Goal: Task Accomplishment & Management: Manage account settings

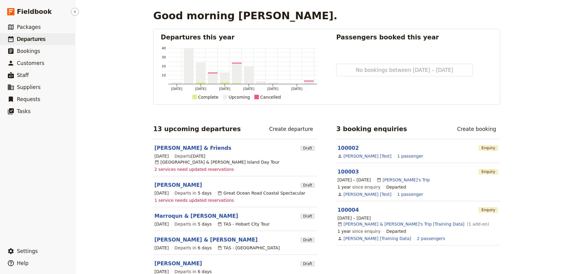
click at [39, 44] on link "​ Departures" at bounding box center [37, 39] width 75 height 12
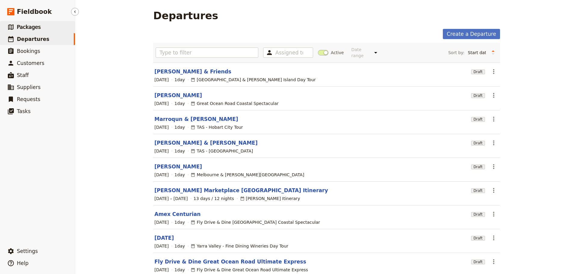
click at [29, 27] on span "Packages" at bounding box center [29, 27] width 24 height 6
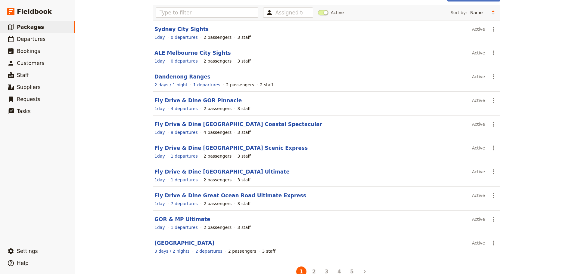
scroll to position [51, 0]
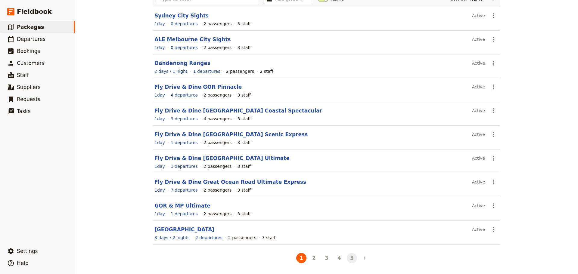
drag, startPoint x: 356, startPoint y: 258, endPoint x: 350, endPoint y: 259, distance: 5.8
click at [356, 258] on ul "1 2 3 4 5" at bounding box center [327, 258] width 89 height 13
click at [350, 260] on button "5" at bounding box center [352, 258] width 10 height 10
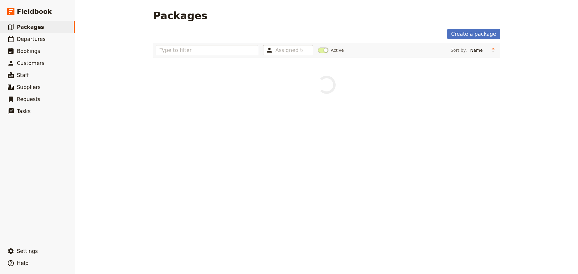
scroll to position [0, 0]
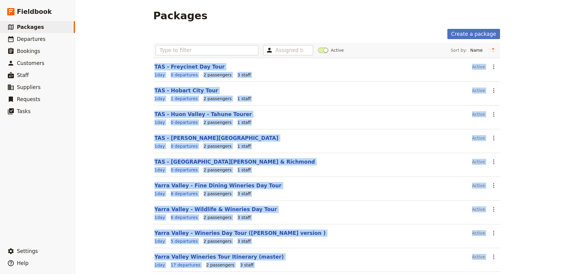
drag, startPoint x: 126, startPoint y: 95, endPoint x: 124, endPoint y: 97, distance: 3.3
click at [126, 96] on div "Packages Create a package Assigned to Active Sort by: Name Number of departures…" at bounding box center [326, 137] width 503 height 274
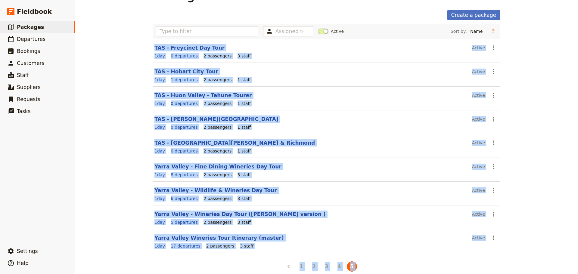
scroll to position [27, 0]
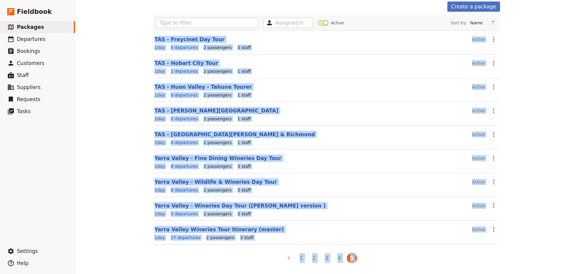
click at [123, 155] on div "Packages Create a package Assigned to Active Sort by: Name Number of departures…" at bounding box center [326, 137] width 503 height 274
click at [245, 274] on main "Packages Create a package Assigned to Active Sort by: Name Number of departures…" at bounding box center [327, 124] width 362 height 302
click at [233, 262] on div "1 2 3 4 5" at bounding box center [326, 258] width 347 height 13
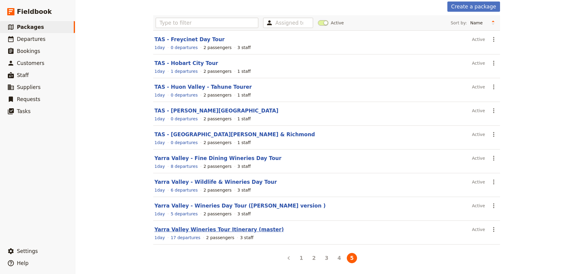
click at [214, 232] on link "Yarra Valley Wineries Tour Itinerary (master)" at bounding box center [220, 230] width 130 height 6
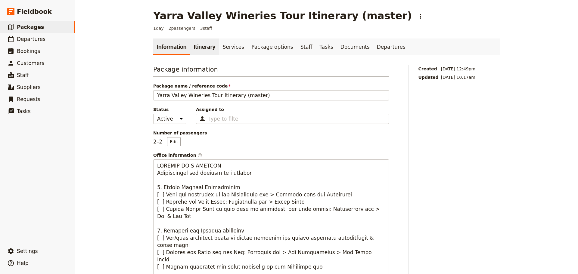
drag, startPoint x: 202, startPoint y: 49, endPoint x: 204, endPoint y: 52, distance: 3.2
click at [202, 49] on link "Itinerary" at bounding box center [204, 47] width 29 height 17
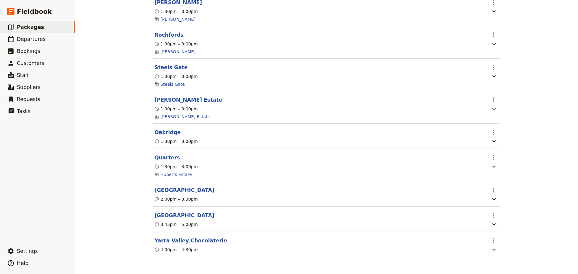
scroll to position [716, 0]
click at [166, 240] on button "Yarra Valley Chocolaterie" at bounding box center [191, 240] width 73 height 7
select select "2"
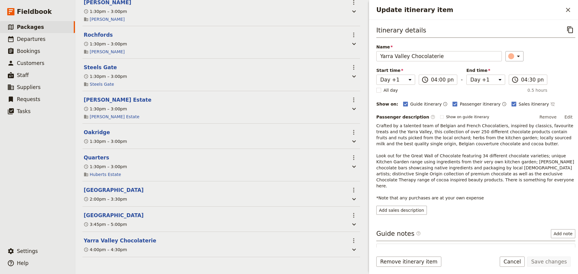
drag, startPoint x: 534, startPoint y: 105, endPoint x: 549, endPoint y: 105, distance: 14.2
click at [537, 105] on div "Guide itinerary ​ Passenger itinerary ​ Sales itinerary ​" at bounding box center [489, 104] width 172 height 7
drag, startPoint x: 533, startPoint y: 103, endPoint x: 539, endPoint y: 104, distance: 6.4
click at [551, 103] on icon "Time not shown on sales itinerary" at bounding box center [553, 104] width 4 height 4
click at [562, 117] on button "Edit" at bounding box center [569, 117] width 14 height 9
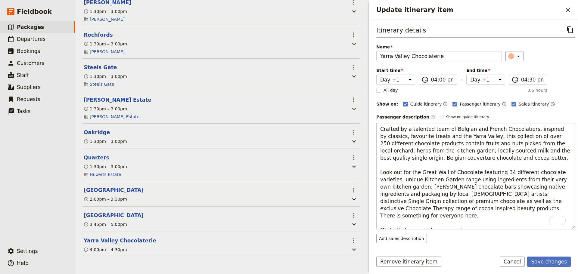
click at [524, 208] on textarea "Crafted by a talented team of Belgian and French Chocolatiers, inspired by clas…" at bounding box center [476, 176] width 199 height 107
click at [383, 221] on textarea "Crafted by a talented team of Belgian and French Chocolatiers, inspired by clas…" at bounding box center [476, 176] width 199 height 107
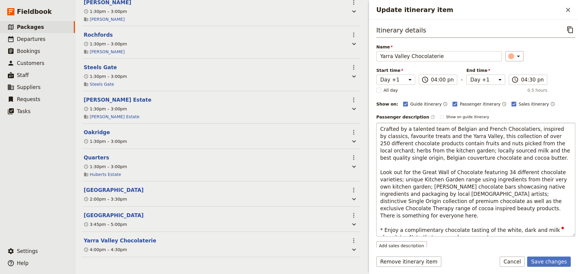
type textarea "Crafted by a talented team of Belgian and French Chocolatiers, inspired by clas…"
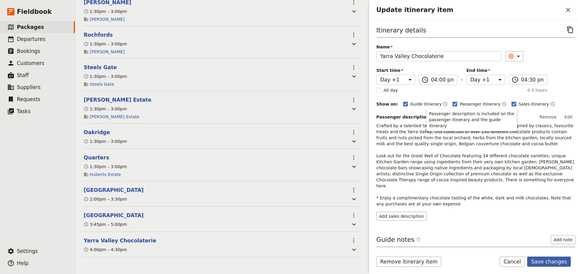
click at [547, 259] on button "Save changes" at bounding box center [550, 262] width 44 height 10
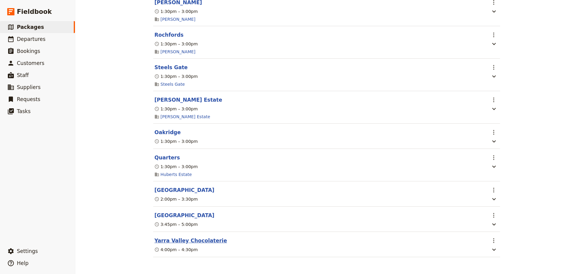
click at [184, 239] on button "Yarra Valley Chocolaterie" at bounding box center [191, 240] width 73 height 7
select select "2"
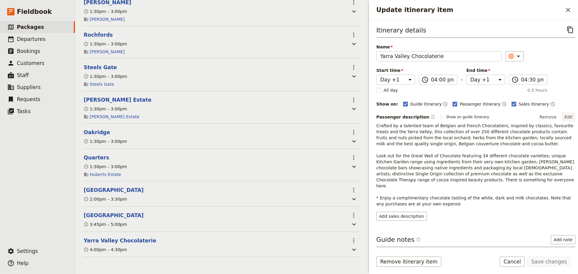
click at [562, 116] on button "Edit" at bounding box center [569, 117] width 14 height 9
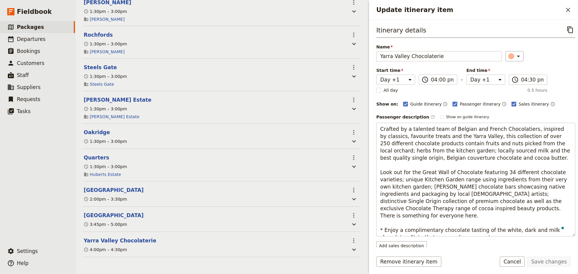
drag, startPoint x: 500, startPoint y: 230, endPoint x: 360, endPoint y: 224, distance: 139.9
click at [360, 224] on div "Yarra Valley Wineries Tour Itinerary (master) ​ 1 day 2 passengers 3 staff Info…" at bounding box center [326, 137] width 503 height 274
click at [515, 259] on button "Cancel" at bounding box center [512, 262] width 25 height 10
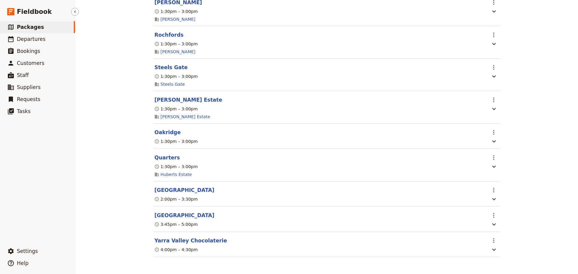
click at [41, 29] on link "​ Packages" at bounding box center [37, 27] width 75 height 12
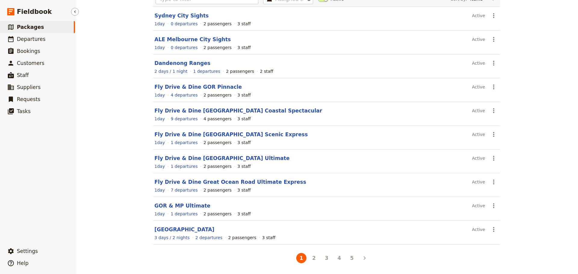
scroll to position [51, 0]
click at [347, 259] on button "5" at bounding box center [352, 258] width 10 height 10
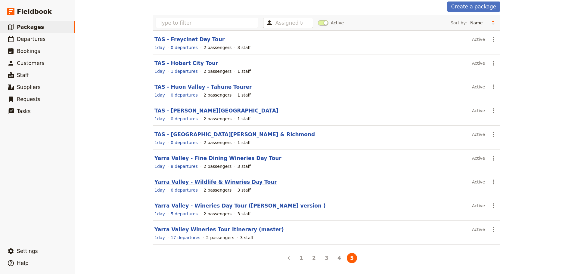
click at [180, 183] on link "Yarra Valley - Wildlife & Wineries Day Tour" at bounding box center [216, 182] width 123 height 6
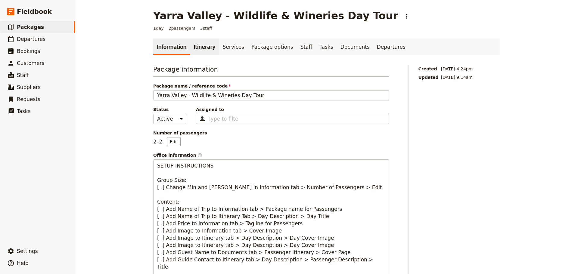
click at [198, 47] on link "Itinerary" at bounding box center [204, 47] width 29 height 17
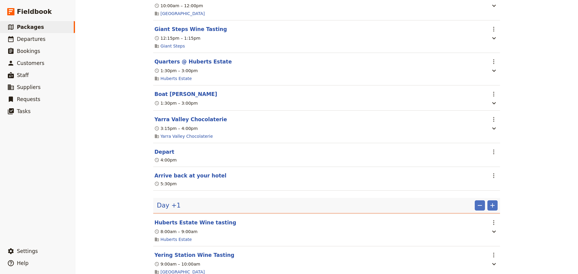
scroll to position [211, 0]
click at [190, 124] on button "Yarra Valley Chocolaterie" at bounding box center [191, 119] width 73 height 7
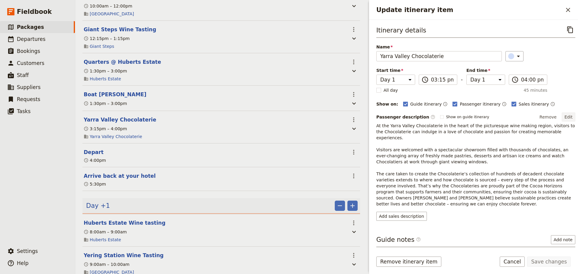
click at [566, 118] on button "Edit" at bounding box center [569, 117] width 14 height 9
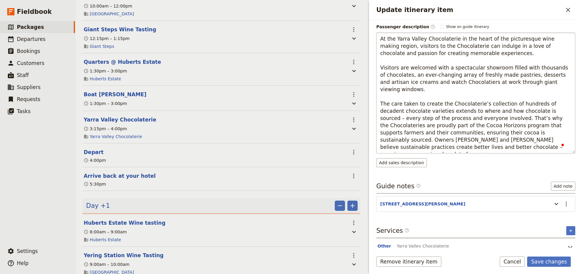
scroll to position [90, 0]
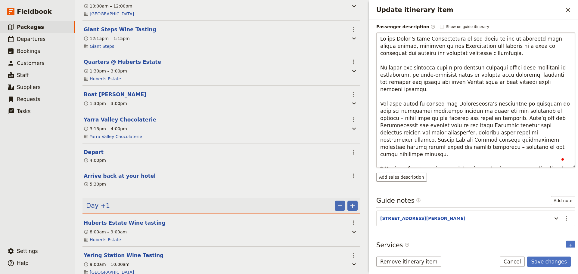
type textarea "Lo ips Dolor Sitame Consectetura el sed doeiu te inc utlaboreetd magn aliqua en…"
click at [542, 258] on button "Save changes" at bounding box center [550, 262] width 44 height 10
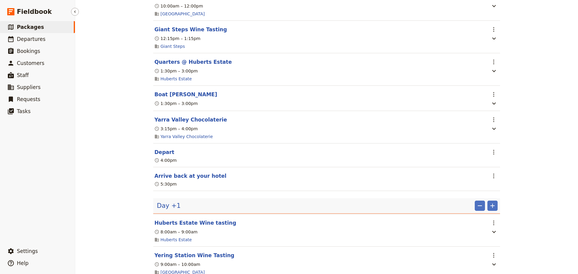
click at [42, 27] on link "​ Packages" at bounding box center [37, 27] width 75 height 12
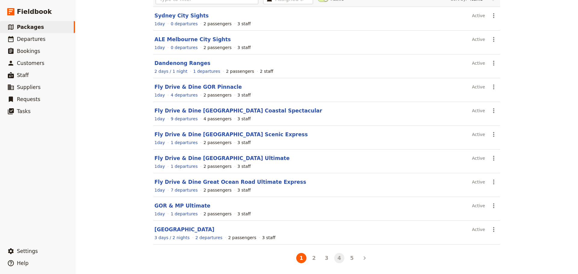
click at [339, 259] on button "4" at bounding box center [339, 258] width 10 height 10
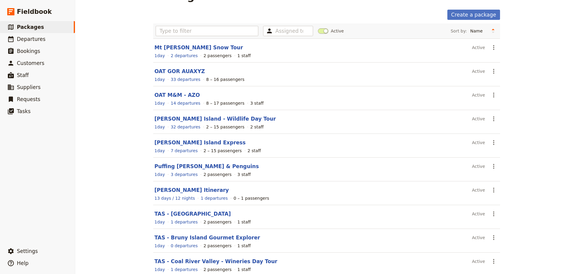
scroll to position [0, 0]
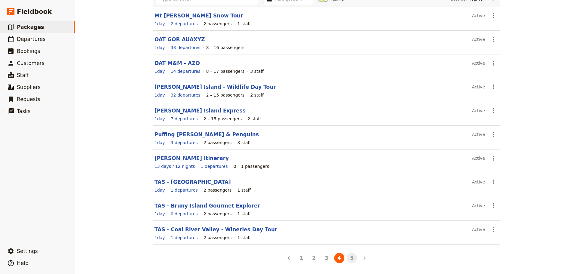
click at [349, 261] on button "5" at bounding box center [352, 258] width 10 height 10
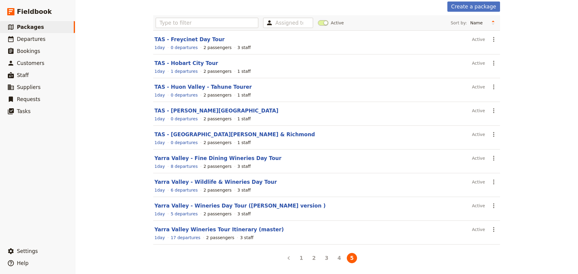
scroll to position [27, 0]
click at [297, 259] on button "1" at bounding box center [301, 258] width 10 height 10
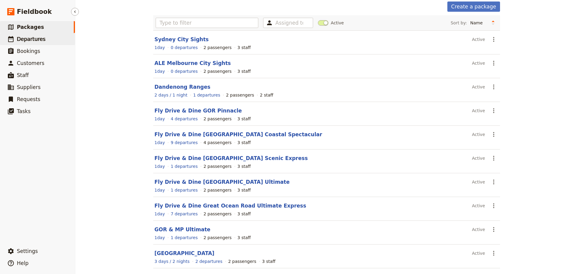
click at [61, 42] on link "​ Departures" at bounding box center [37, 39] width 75 height 12
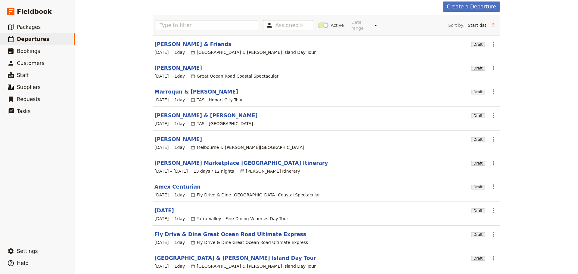
click at [161, 64] on link "[PERSON_NAME]" at bounding box center [179, 67] width 48 height 7
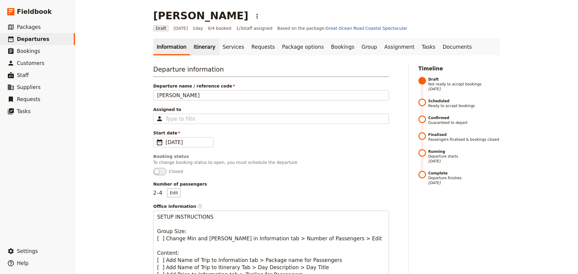
click at [197, 44] on link "Itinerary" at bounding box center [204, 47] width 29 height 17
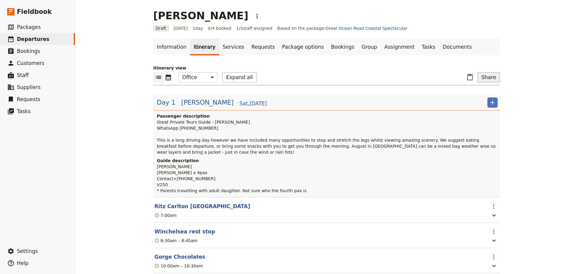
click at [485, 77] on button "Share" at bounding box center [489, 77] width 23 height 10
click at [472, 90] on span "Guide itinerary" at bounding box center [469, 91] width 32 height 6
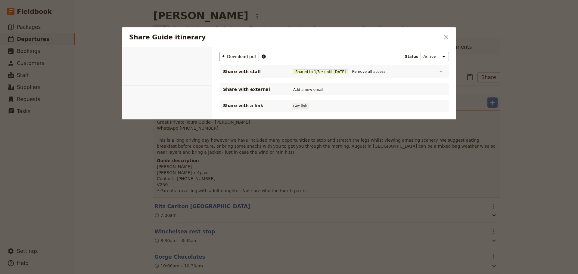
click at [296, 106] on button "Get link" at bounding box center [300, 106] width 17 height 7
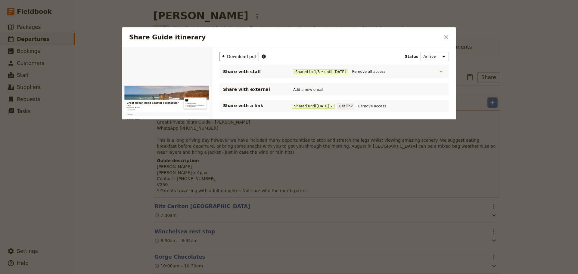
click at [350, 106] on button "Get link" at bounding box center [345, 106] width 17 height 7
click at [450, 38] on button "​" at bounding box center [446, 37] width 10 height 10
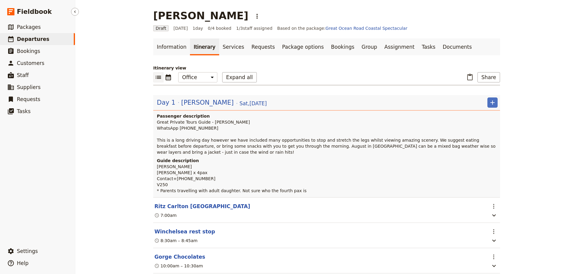
click at [42, 37] on span "Departures" at bounding box center [33, 39] width 33 height 6
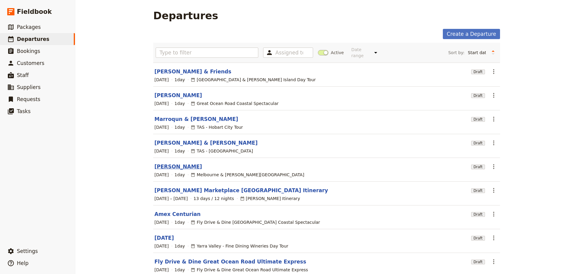
click at [159, 163] on link "[PERSON_NAME]" at bounding box center [179, 166] width 48 height 7
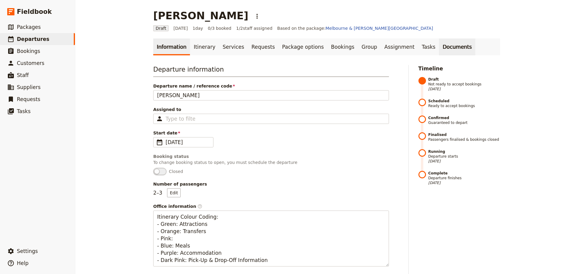
click at [440, 47] on link "Documents" at bounding box center [457, 47] width 36 height 17
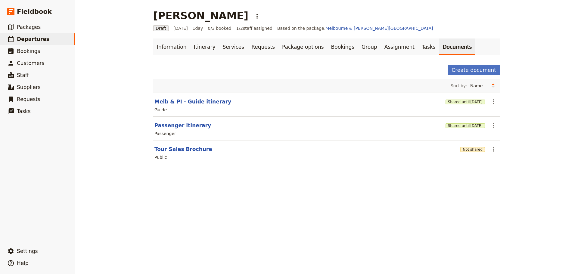
click at [172, 100] on button "Melb & PI - Guide itinerary" at bounding box center [193, 101] width 77 height 7
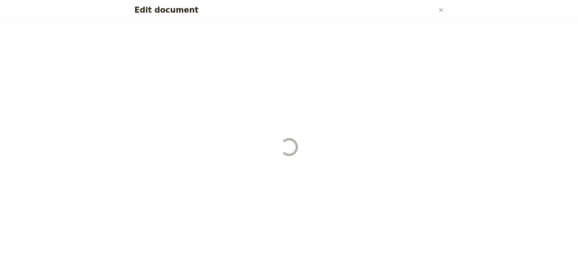
select select "STAFF"
select select "RUN_SHEET"
select select "DEFAULT"
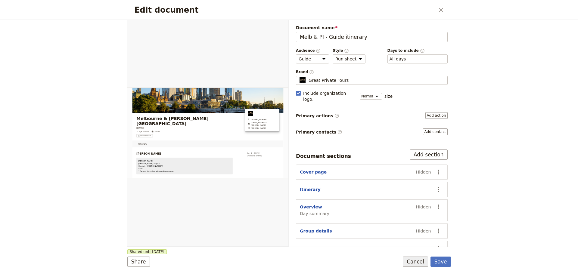
click at [415, 260] on button "Cancel" at bounding box center [415, 262] width 25 height 10
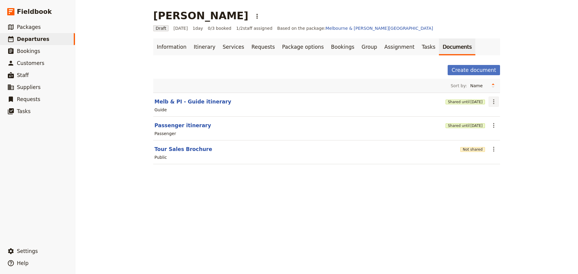
click at [494, 103] on icon "Actions" at bounding box center [493, 101] width 7 height 7
click at [491, 112] on span "Share" at bounding box center [497, 115] width 12 height 6
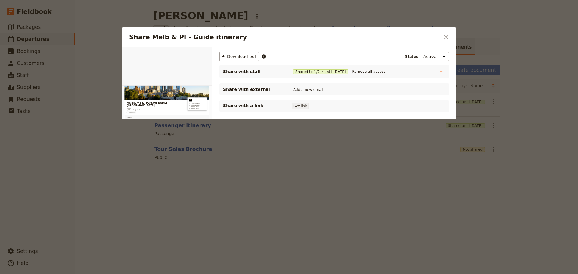
click at [294, 106] on button "Get link" at bounding box center [300, 106] width 17 height 7
click at [448, 39] on icon "Close dialog" at bounding box center [446, 37] width 4 height 4
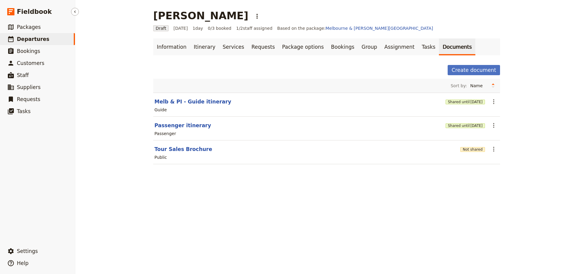
click at [38, 36] on span "Departures" at bounding box center [33, 39] width 33 height 6
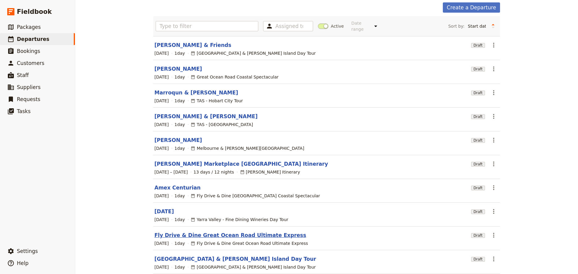
scroll to position [51, 0]
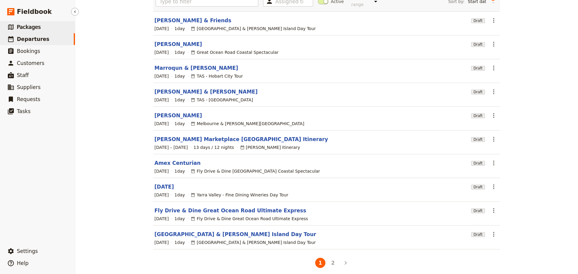
drag, startPoint x: 33, startPoint y: 21, endPoint x: 36, endPoint y: 23, distance: 3.9
click at [33, 22] on link "​ Packages" at bounding box center [37, 27] width 75 height 12
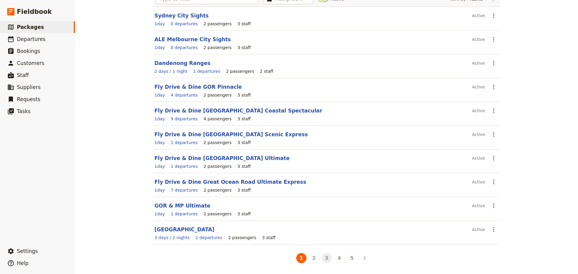
click at [326, 259] on button "3" at bounding box center [327, 258] width 10 height 10
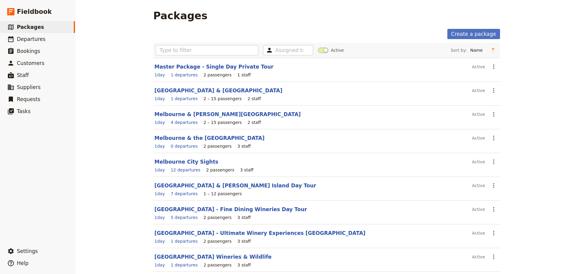
click at [172, 163] on link "Melbourne City Sights" at bounding box center [187, 162] width 64 height 6
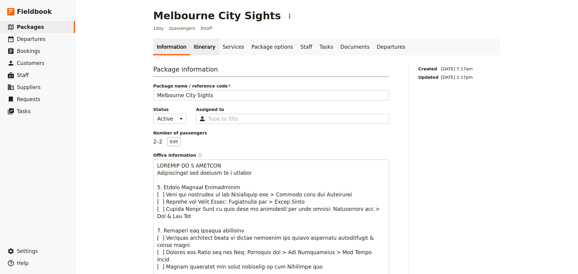
click at [195, 50] on link "Itinerary" at bounding box center [204, 47] width 29 height 17
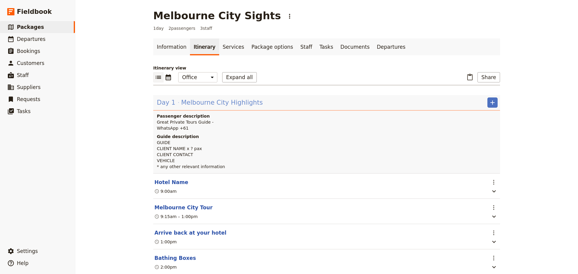
click at [165, 104] on span "Day 1" at bounding box center [166, 102] width 19 height 9
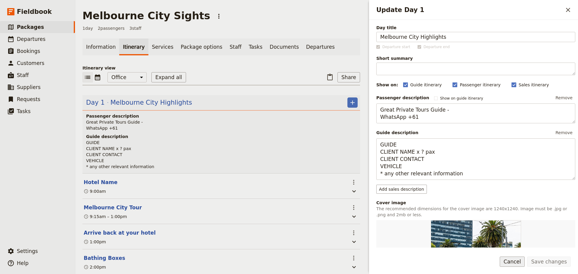
click at [509, 260] on button "Cancel" at bounding box center [512, 262] width 25 height 10
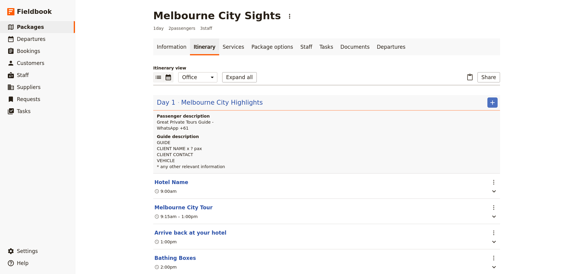
click at [168, 78] on icon "Calendar view" at bounding box center [168, 77] width 7 height 7
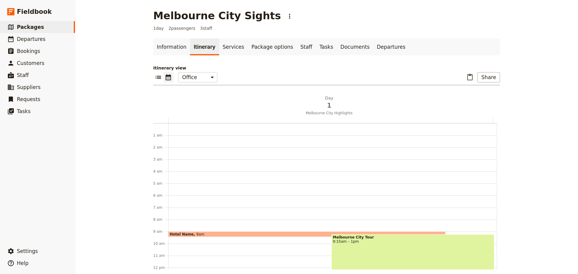
scroll to position [78, 0]
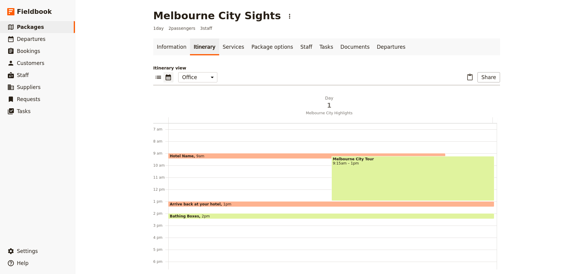
click at [367, 176] on div "Melbourne City Tour 9:15am – 1pm" at bounding box center [413, 178] width 163 height 45
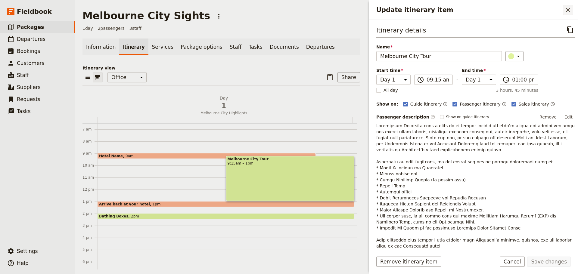
click at [570, 13] on icon "Close drawer" at bounding box center [568, 9] width 7 height 7
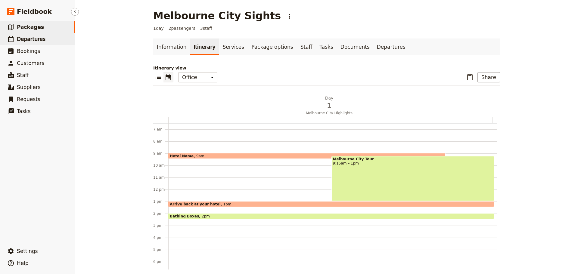
click at [53, 40] on link "​ Departures" at bounding box center [37, 39] width 75 height 12
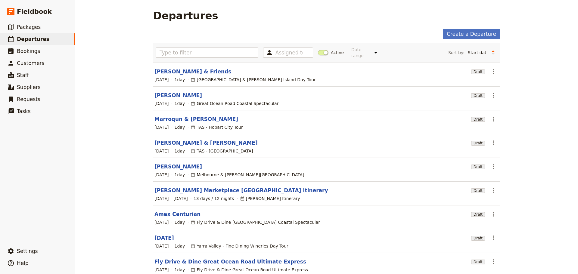
click at [160, 163] on link "[PERSON_NAME]" at bounding box center [179, 166] width 48 height 7
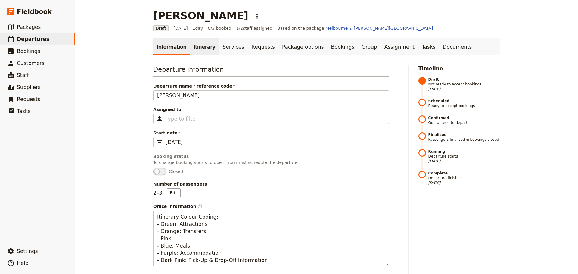
click at [194, 50] on link "Itinerary" at bounding box center [204, 47] width 29 height 17
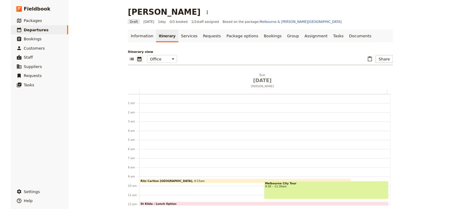
scroll to position [78, 0]
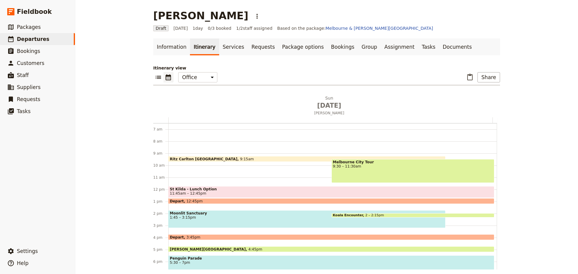
click at [371, 168] on div "Melbourne City Tour 9:30 – 11:30am" at bounding box center [413, 171] width 163 height 24
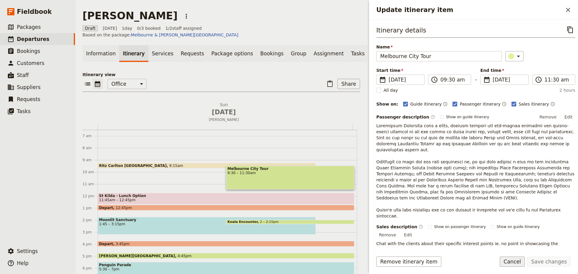
click at [516, 262] on button "Cancel" at bounding box center [512, 262] width 25 height 10
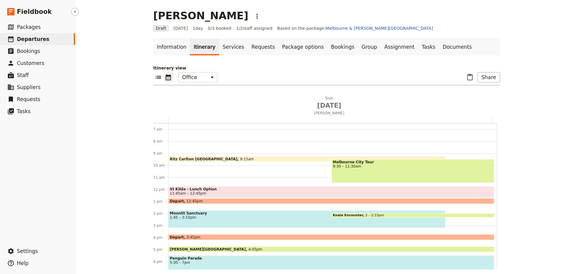
click at [21, 39] on span "Departures" at bounding box center [33, 39] width 33 height 6
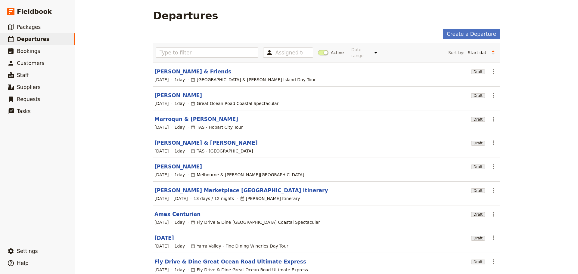
click at [162, 116] on link "Marroqun & [PERSON_NAME]" at bounding box center [197, 119] width 84 height 7
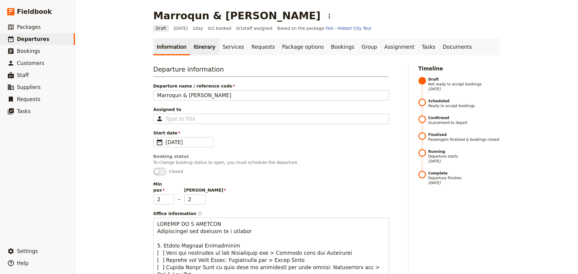
click at [193, 44] on link "Itinerary" at bounding box center [204, 47] width 29 height 17
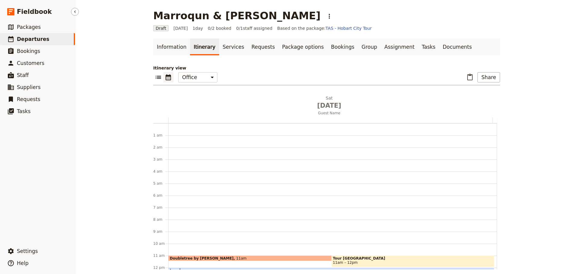
scroll to position [78, 0]
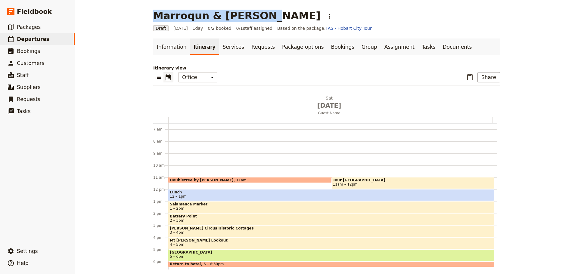
drag, startPoint x: 251, startPoint y: 17, endPoint x: 140, endPoint y: 19, distance: 110.6
click at [140, 19] on div "Marroqun & [PERSON_NAME] ​ Draft [DATE] 1 day 0/2 booked 0 / 1 staff assigned B…" at bounding box center [326, 137] width 503 height 274
copy h1 "Marroqun & [PERSON_NAME]"
click at [30, 36] on span "Departures" at bounding box center [33, 39] width 33 height 6
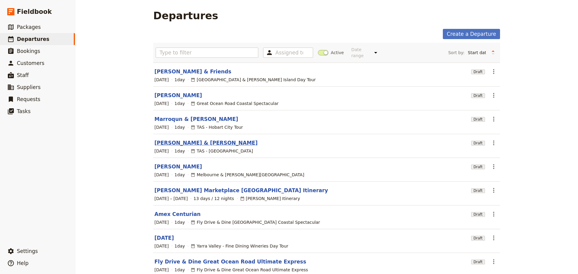
click at [162, 139] on link "[PERSON_NAME] & [PERSON_NAME]" at bounding box center [206, 142] width 103 height 7
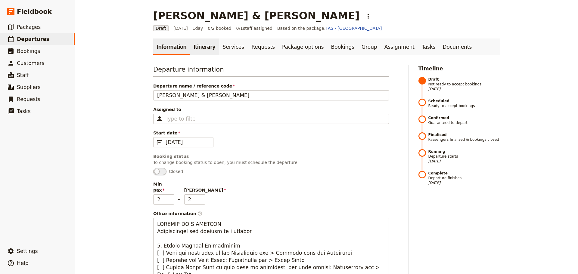
click at [196, 49] on link "Itinerary" at bounding box center [204, 47] width 29 height 17
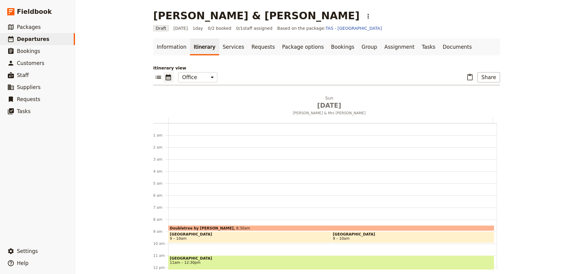
scroll to position [78, 0]
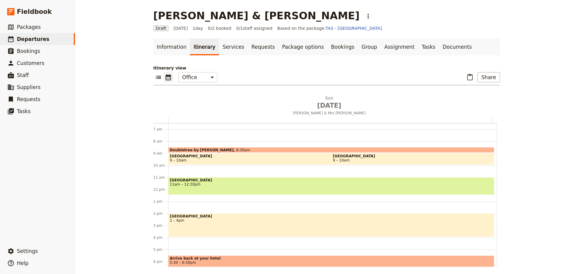
click at [214, 183] on span "11am – 12:30pm" at bounding box center [331, 185] width 323 height 4
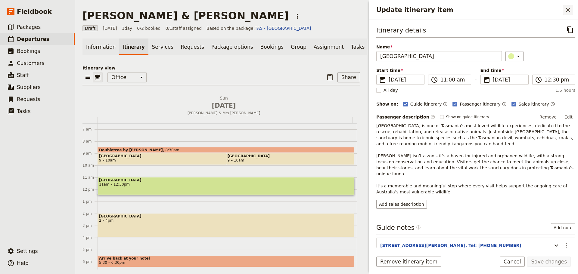
click at [568, 8] on icon "Close drawer" at bounding box center [568, 9] width 7 height 7
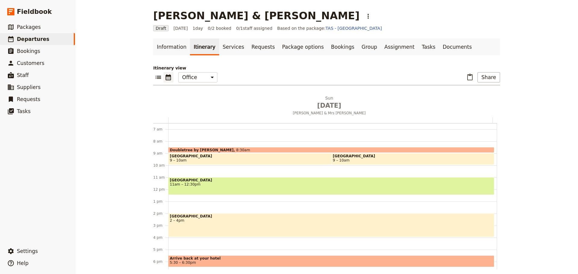
click at [173, 207] on div "Doubletree by [GEOGRAPHIC_DATA] 8:30am [GEOGRAPHIC_DATA] 9 – 10am [GEOGRAPHIC_D…" at bounding box center [332, 189] width 329 height 289
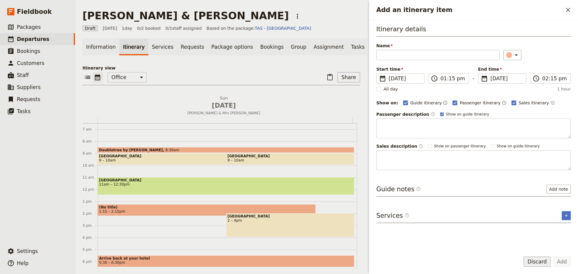
click at [539, 262] on button "Discard" at bounding box center [537, 262] width 27 height 10
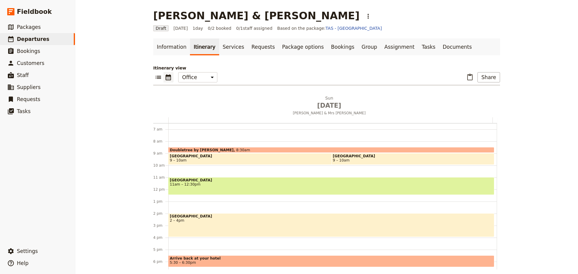
click at [285, 182] on span "[GEOGRAPHIC_DATA]" at bounding box center [331, 180] width 323 height 4
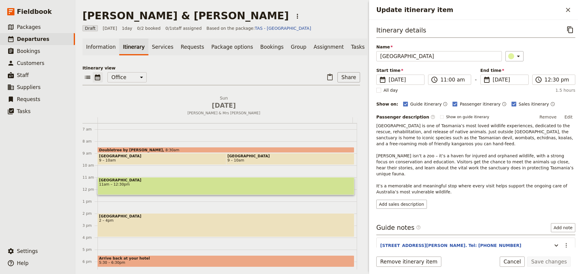
click at [512, 259] on button "Cancel" at bounding box center [512, 262] width 25 height 10
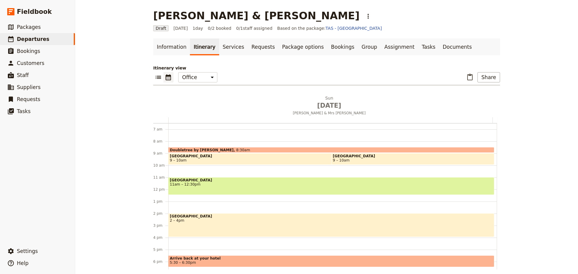
click at [183, 198] on div "Doubletree by [GEOGRAPHIC_DATA] 8:30am [GEOGRAPHIC_DATA] 9 – 10am [GEOGRAPHIC_D…" at bounding box center [332, 189] width 329 height 289
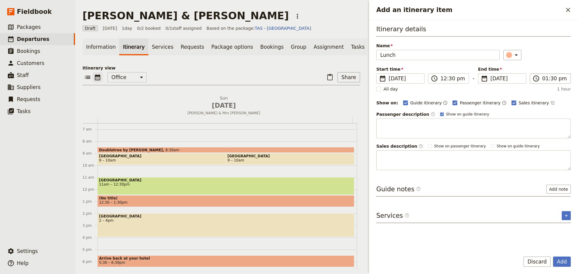
type input "Lunch"
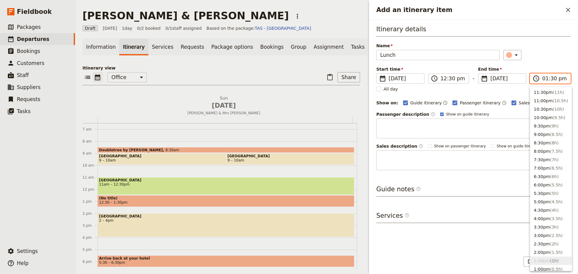
click at [552, 80] on input "01:30 pm" at bounding box center [555, 78] width 25 height 7
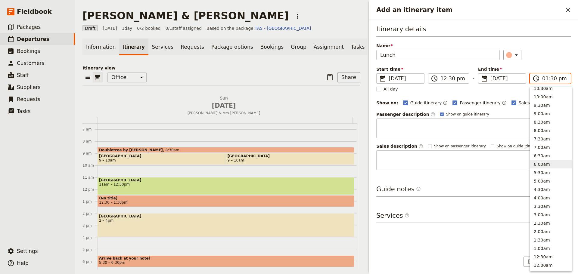
scroll to position [163, 0]
click at [544, 107] on button "1:00pm ( 0.5h )" at bounding box center [552, 106] width 42 height 8
type input "01:00 pm"
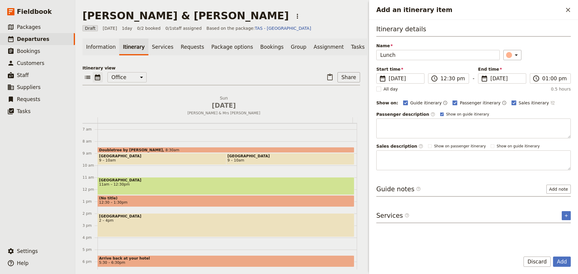
click at [551, 104] on icon "Time not shown on sales itinerary" at bounding box center [553, 103] width 5 height 5
click at [441, 114] on polygon "Add an itinerary item" at bounding box center [442, 114] width 2 height 2
click at [440, 112] on input "Show on guide itinerary" at bounding box center [440, 112] width 0 height 0
checkbox input "false"
click at [563, 262] on button "Add" at bounding box center [562, 262] width 18 height 10
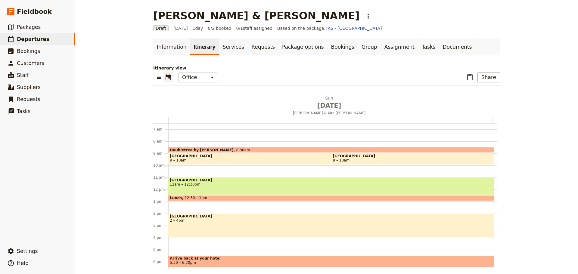
click at [252, 198] on div "Lunch 12:30 – 1pm" at bounding box center [331, 199] width 326 height 6
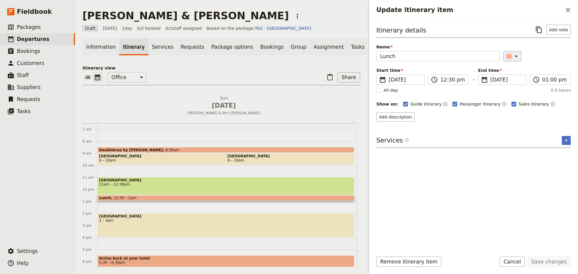
click at [514, 57] on icon "Update itinerary item" at bounding box center [516, 56] width 7 height 7
click at [514, 76] on div "button" at bounding box center [513, 76] width 6 height 6
click at [545, 263] on button "Save changes" at bounding box center [550, 262] width 44 height 10
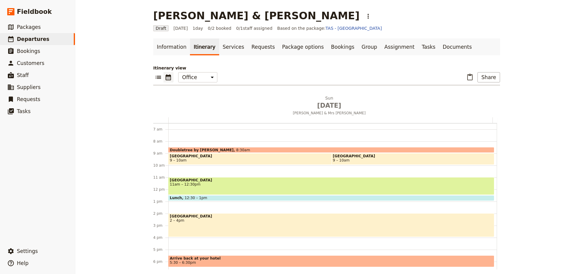
click at [187, 205] on div "Doubletree by [GEOGRAPHIC_DATA] 8:30am [GEOGRAPHIC_DATA] 9 – 10am [GEOGRAPHIC_D…" at bounding box center [332, 189] width 329 height 289
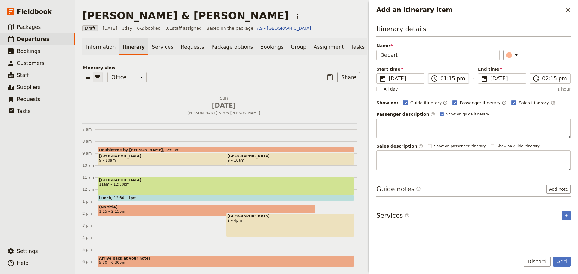
type input "Depart"
click at [459, 77] on input "01:15 pm" at bounding box center [453, 78] width 25 height 7
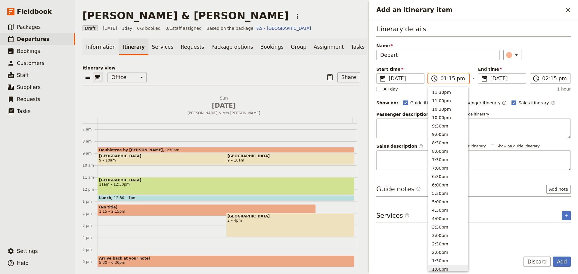
scroll to position [178, 0]
click at [458, 89] on button "1:00pm" at bounding box center [449, 91] width 40 height 8
type input "01:00 pm"
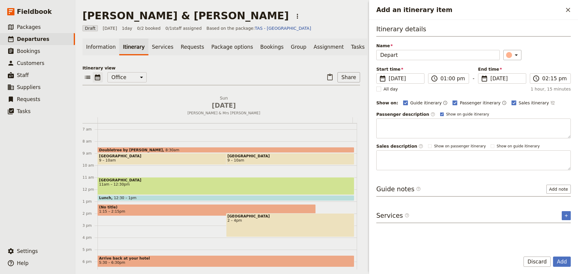
click at [440, 114] on rect "Add an itinerary item" at bounding box center [441, 114] width 3 height 3
click at [440, 112] on input "Show on guide itinerary" at bounding box center [440, 112] width 0 height 0
checkbox input "false"
click at [553, 80] on input "02:15 pm" at bounding box center [555, 78] width 25 height 7
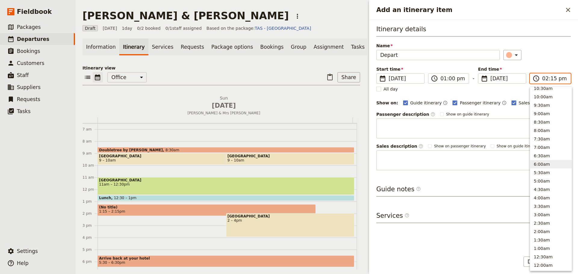
scroll to position [133, 0]
click at [555, 133] on button "1:00pm" at bounding box center [552, 137] width 42 height 8
type input "01:00 pm"
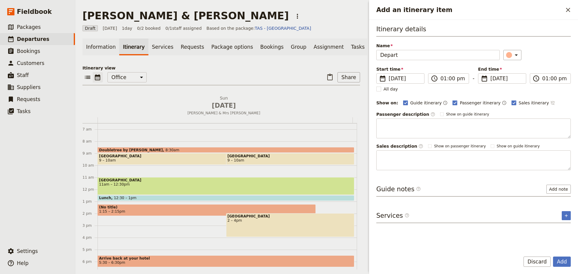
click at [551, 103] on icon "Time not shown on sales itinerary" at bounding box center [553, 103] width 5 height 5
click at [566, 261] on button "Add" at bounding box center [562, 262] width 18 height 10
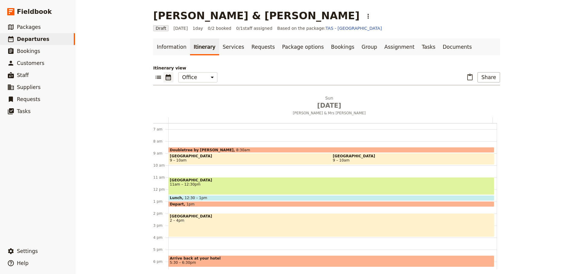
click at [187, 220] on span "2 – 4pm" at bounding box center [331, 221] width 323 height 4
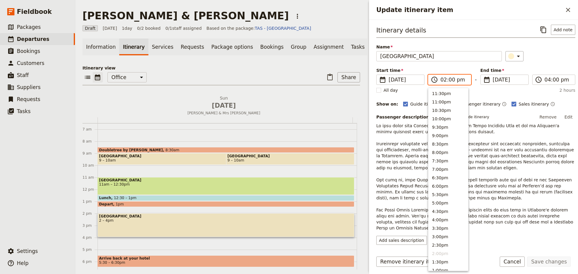
click at [443, 83] on input "02:00 pm" at bounding box center [454, 79] width 27 height 7
click at [450, 80] on input "02:00 pm" at bounding box center [454, 79] width 27 height 7
type input "02:15 pm"
click at [545, 65] on div "Itinerary details ​ Add note Name [GEOGRAPHIC_DATA] ​ Start time ​ [DATE] [DATE…" at bounding box center [476, 135] width 199 height 221
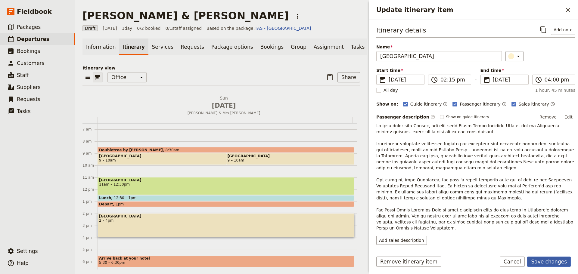
click at [556, 262] on button "Save changes" at bounding box center [550, 262] width 44 height 10
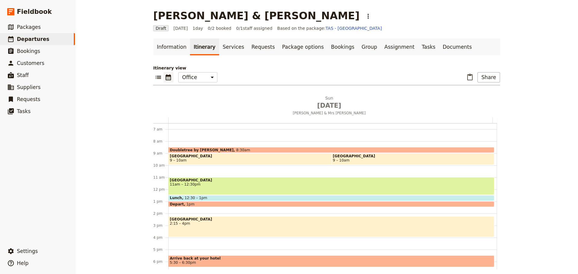
click at [238, 259] on span "Arrive back at your hotel" at bounding box center [331, 259] width 323 height 4
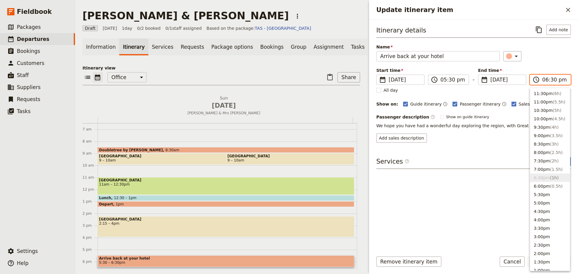
click at [546, 78] on input "06:30 pm" at bounding box center [555, 79] width 25 height 7
click at [556, 195] on button "5:30pm" at bounding box center [551, 195] width 40 height 8
type input "05:30 pm"
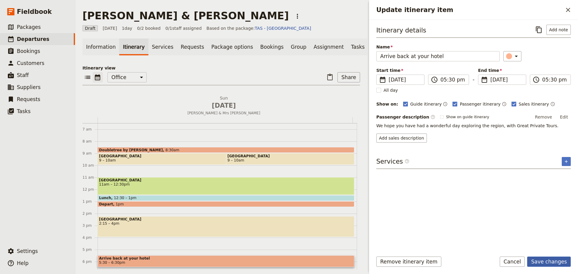
click at [549, 262] on button "Save changes" at bounding box center [550, 262] width 44 height 10
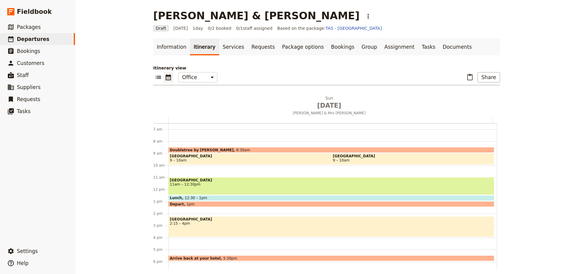
click at [227, 220] on span "[GEOGRAPHIC_DATA]" at bounding box center [331, 220] width 323 height 4
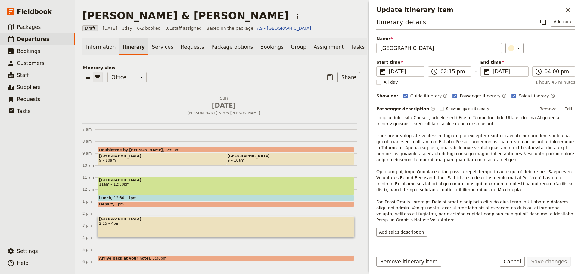
scroll to position [0, 0]
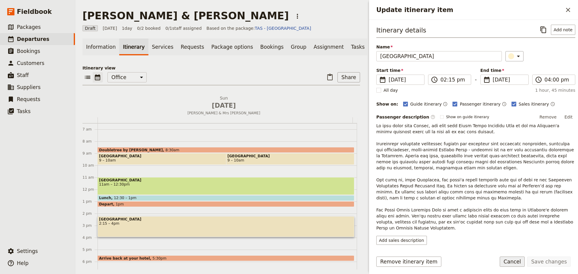
click at [513, 261] on button "Cancel" at bounding box center [512, 262] width 25 height 10
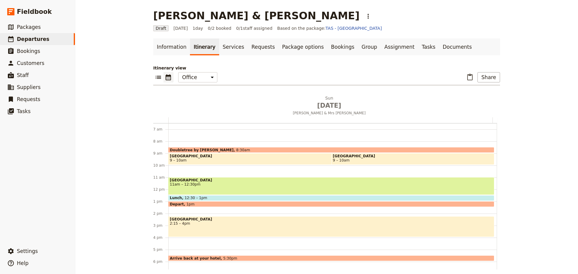
click at [224, 257] on span "5:30pm" at bounding box center [231, 259] width 14 height 4
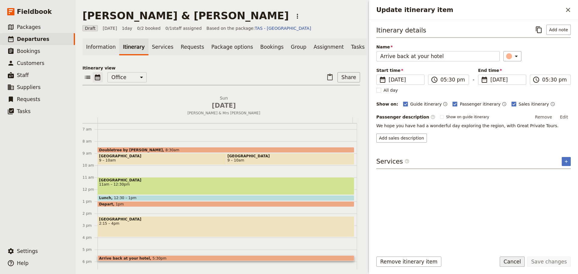
click at [520, 263] on button "Cancel" at bounding box center [512, 262] width 25 height 10
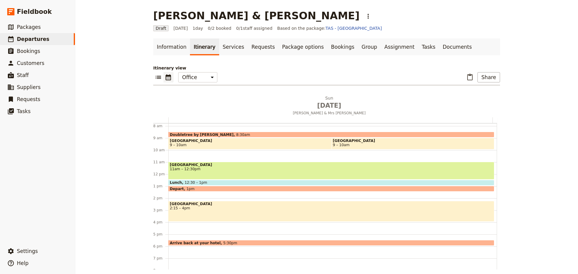
scroll to position [108, 0]
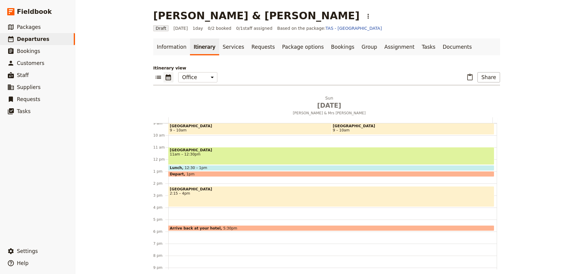
drag, startPoint x: 216, startPoint y: 227, endPoint x: 220, endPoint y: 224, distance: 5.1
click at [224, 227] on span "5:30pm" at bounding box center [231, 229] width 14 height 4
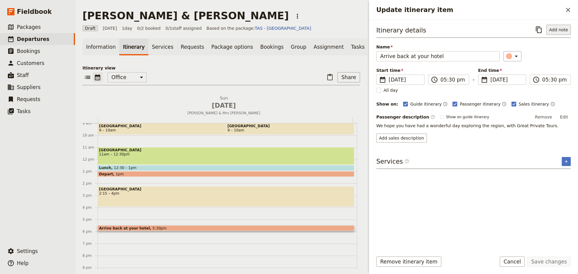
click at [559, 29] on button "Add note" at bounding box center [559, 30] width 24 height 10
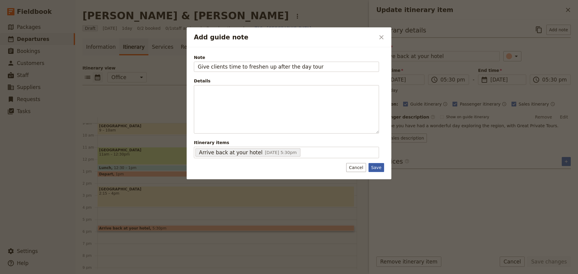
type input "Give clients time to freshen up after the day tour"
click at [374, 168] on button "Save" at bounding box center [377, 167] width 16 height 9
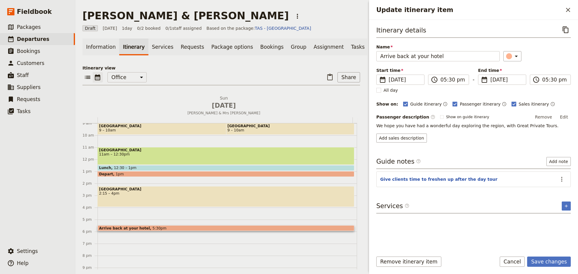
click at [565, 72] on div "Start time ​ [DATE] [DATE] [DATE] 17:30 ​ 05:30 pm - End time ​ [DATE] [DATE] […" at bounding box center [474, 75] width 195 height 17
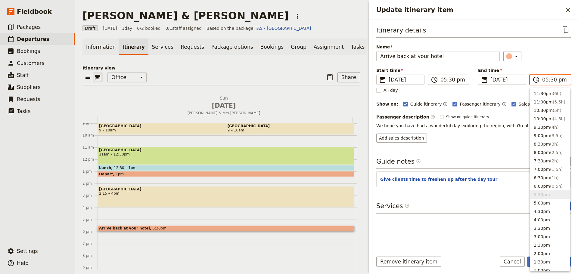
click at [559, 79] on input "05:30 pm" at bounding box center [555, 79] width 25 height 7
click at [541, 184] on button "6:00pm ( 0.5h )" at bounding box center [551, 186] width 40 height 8
type input "06:00 pm"
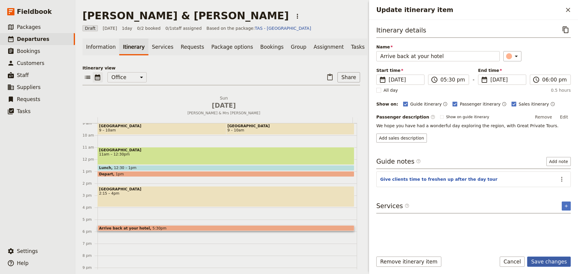
click at [553, 261] on button "Save changes" at bounding box center [550, 262] width 44 height 10
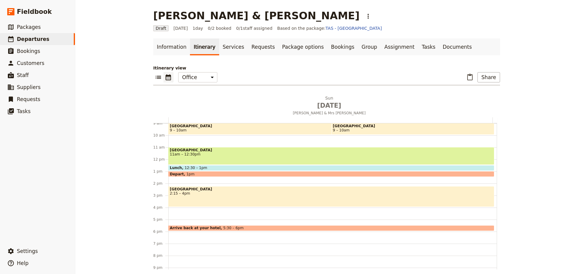
click at [176, 235] on div "Doubletree by Hilton Hobart 8:30am [GEOGRAPHIC_DATA] 9 – 10am [GEOGRAPHIC_DATA]…" at bounding box center [332, 159] width 329 height 289
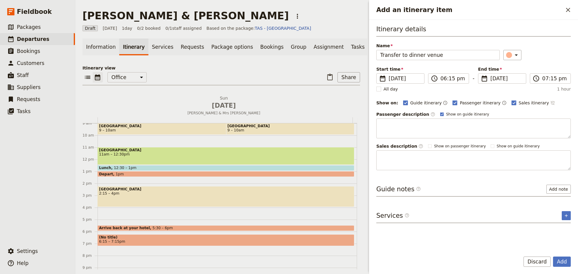
type input "Transfer to dinner venue"
click at [551, 102] on icon "Time not shown on sales itinerary" at bounding box center [553, 103] width 5 height 5
click at [418, 115] on label "Passenger description ​" at bounding box center [406, 114] width 59 height 6
click at [413, 116] on label "Passenger description ​" at bounding box center [406, 114] width 59 height 6
click at [563, 189] on button "Add note" at bounding box center [559, 189] width 24 height 9
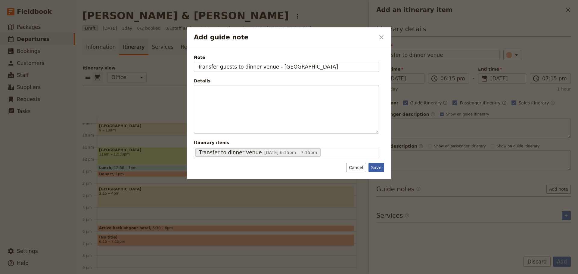
type input "Transfer guests to dinner venue - [GEOGRAPHIC_DATA]"
click at [380, 165] on button "Save" at bounding box center [377, 167] width 16 height 9
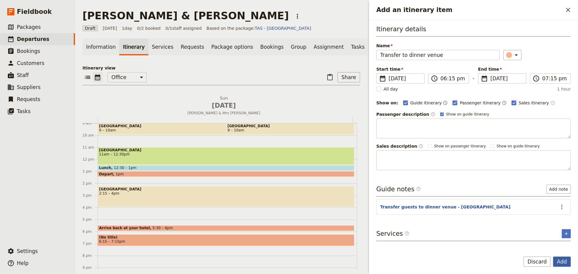
click at [561, 260] on button "Add" at bounding box center [562, 262] width 18 height 10
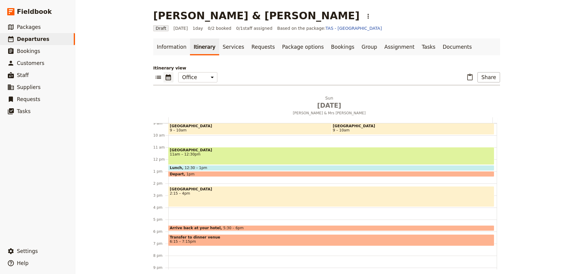
click at [170, 259] on div "Doubletree by [PERSON_NAME] 8:30am [GEOGRAPHIC_DATA] 9 – 10am [GEOGRAPHIC_DATA]…" at bounding box center [332, 159] width 329 height 289
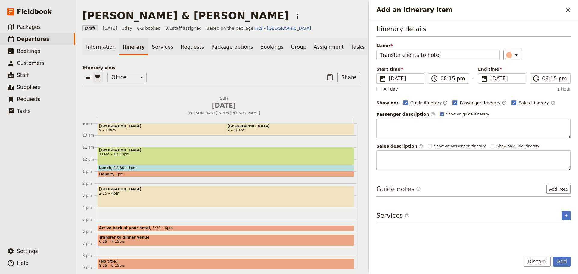
type input "Transfer clients to hotel"
drag, startPoint x: 430, startPoint y: 114, endPoint x: 475, endPoint y: 107, distance: 45.1
click at [440, 114] on rect "Add an itinerary item" at bounding box center [441, 114] width 3 height 3
click at [440, 112] on input "Show on guide itinerary" at bounding box center [440, 112] width 0 height 0
checkbox input "false"
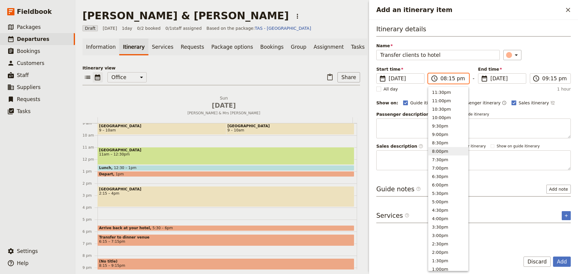
click at [456, 78] on input "08:15 pm" at bounding box center [453, 78] width 25 height 7
click at [445, 153] on button "8:00pm" at bounding box center [449, 151] width 40 height 8
type input "08:00 pm"
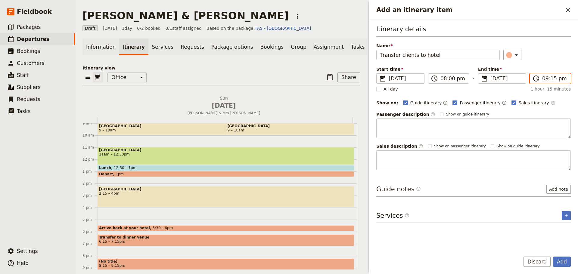
click at [563, 78] on input "09:15 pm" at bounding box center [555, 78] width 25 height 7
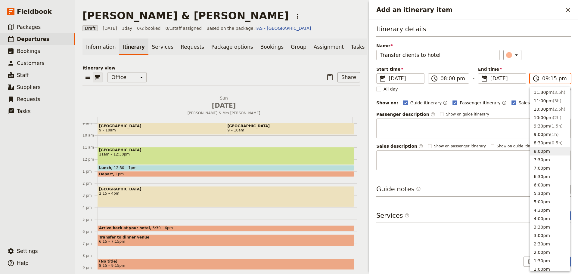
click at [541, 148] on button "8:00pm" at bounding box center [551, 151] width 40 height 8
type input "08:00 pm"
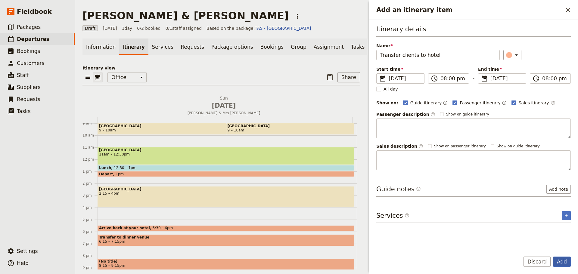
click at [559, 260] on button "Add" at bounding box center [562, 262] width 18 height 10
